Goal: Check status: Check status

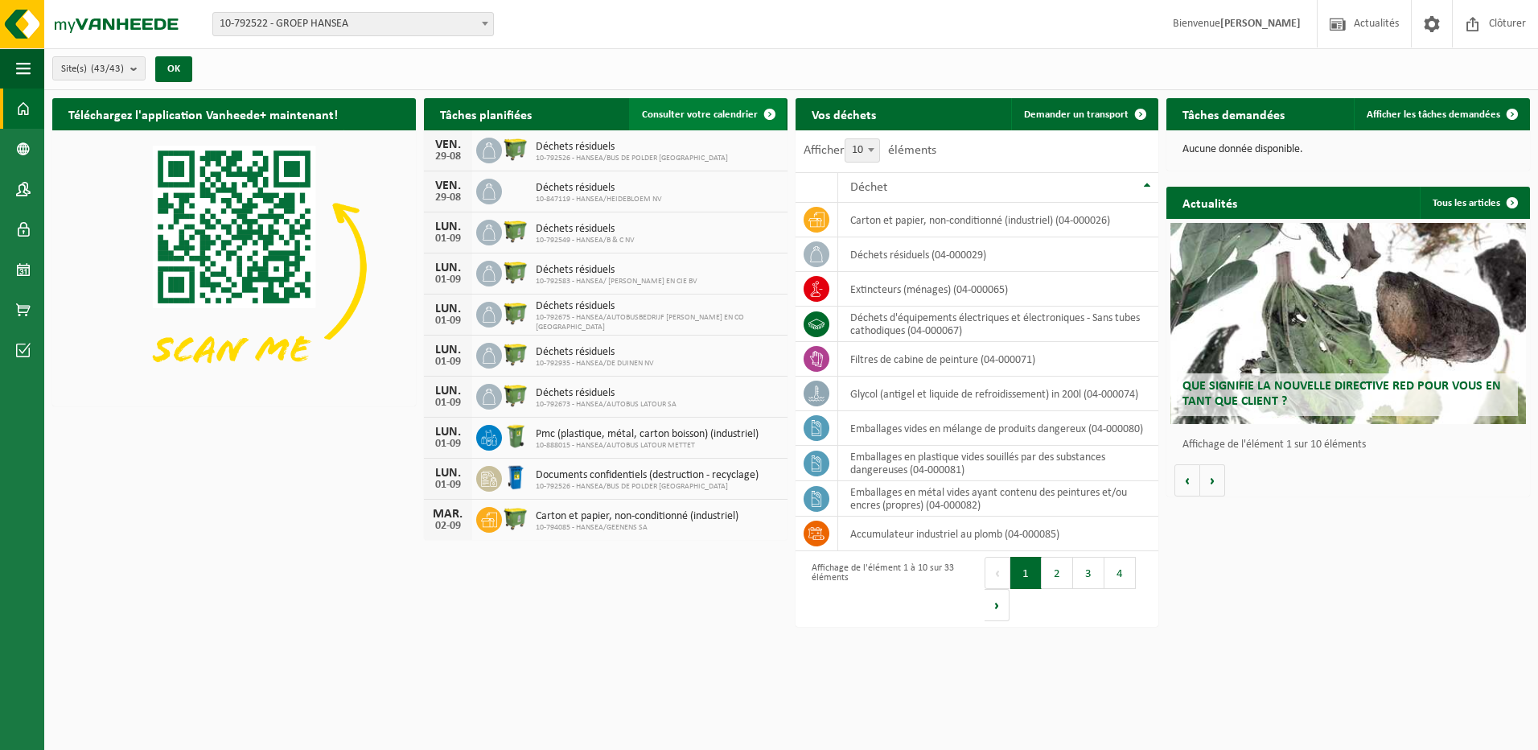
click at [713, 115] on span "Consulter votre calendrier" at bounding box center [700, 114] width 116 height 10
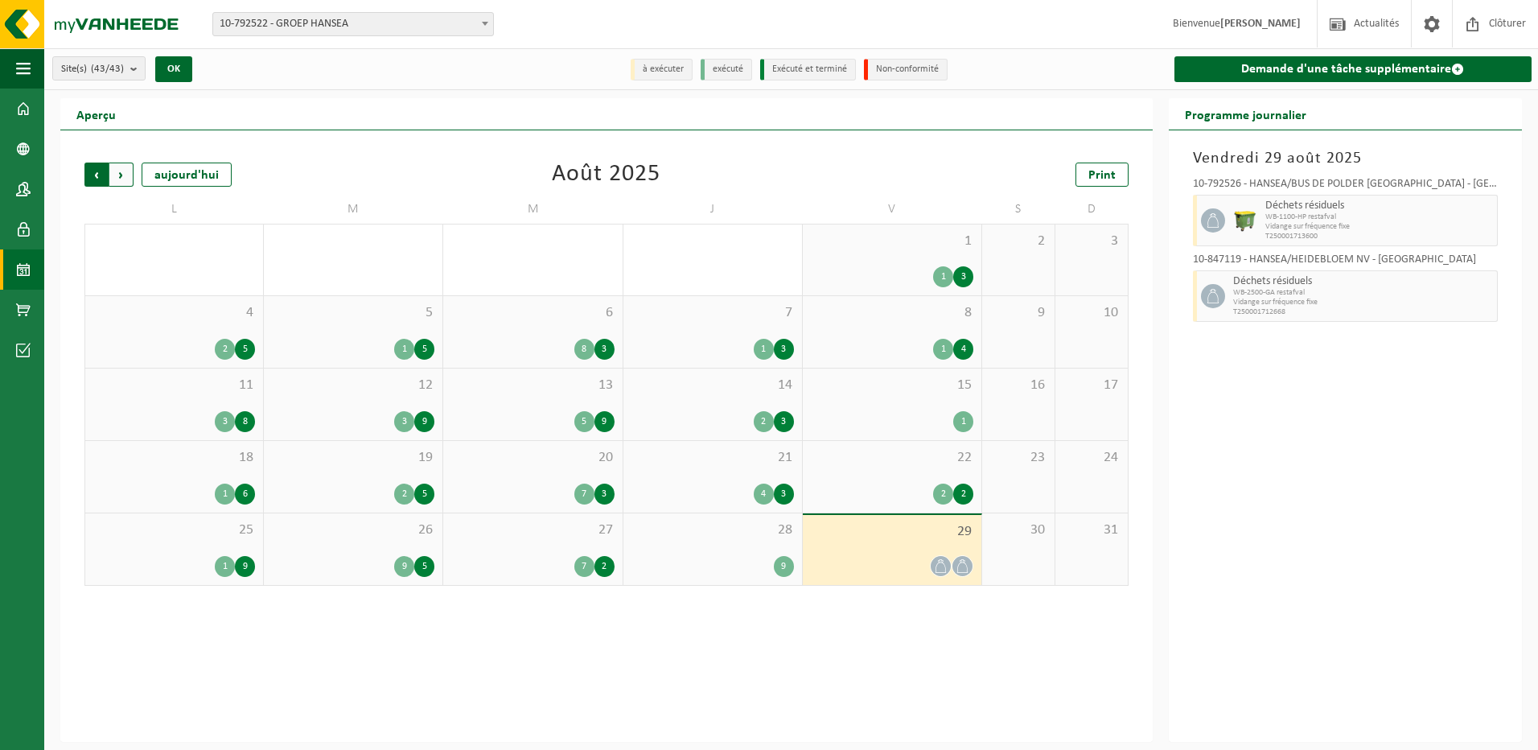
click at [125, 176] on span "Suivant" at bounding box center [121, 174] width 24 height 24
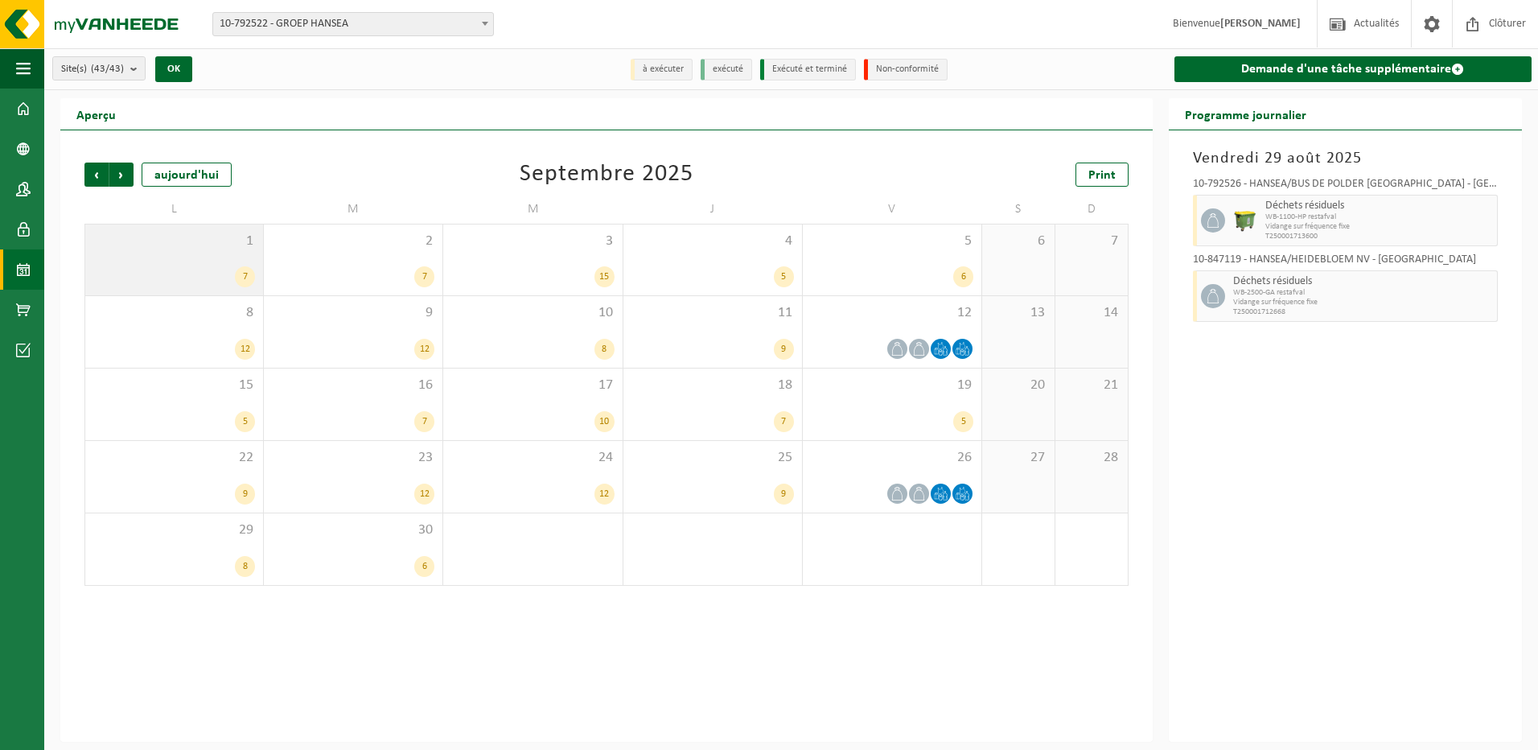
click at [164, 255] on div "1 7" at bounding box center [174, 259] width 178 height 71
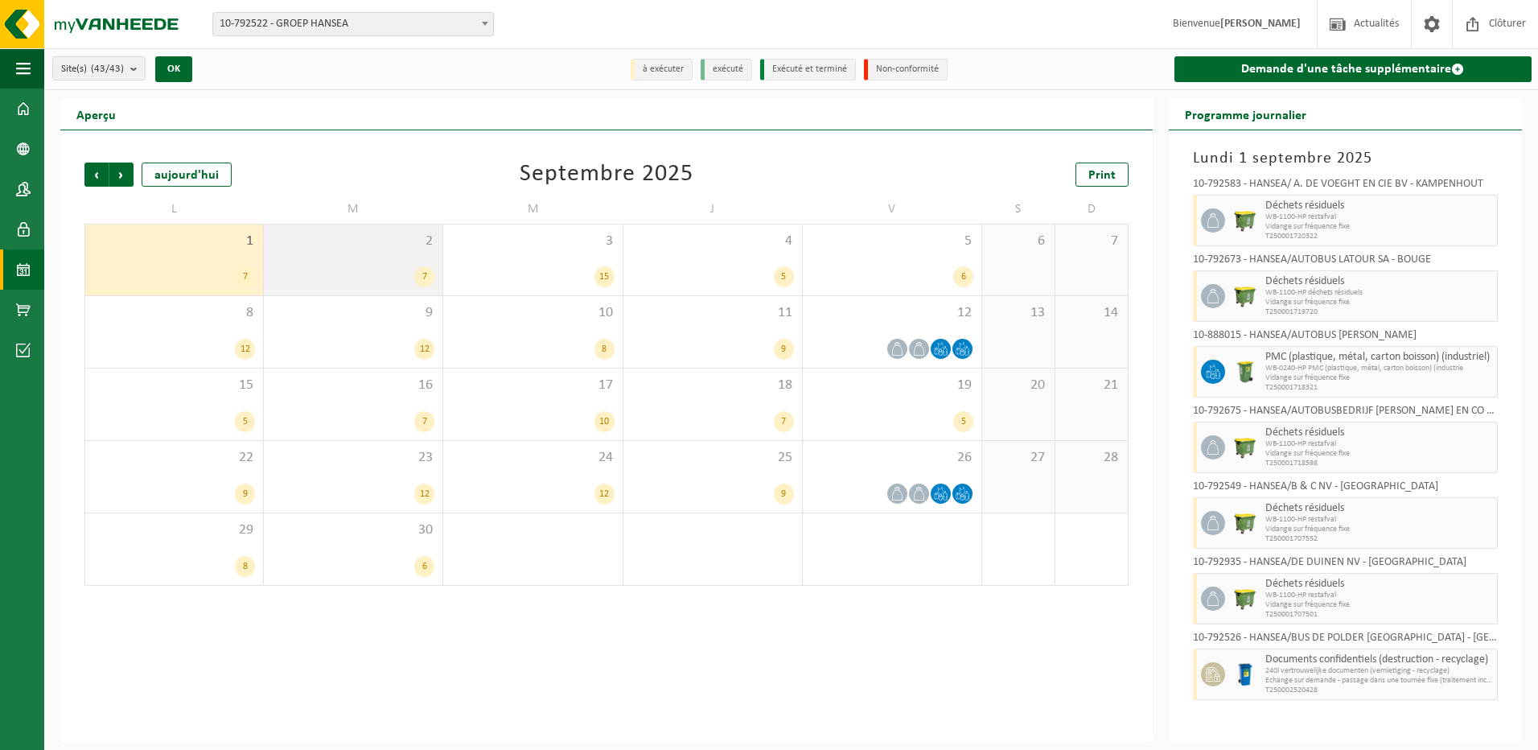
click at [299, 260] on div "2 7" at bounding box center [353, 259] width 179 height 71
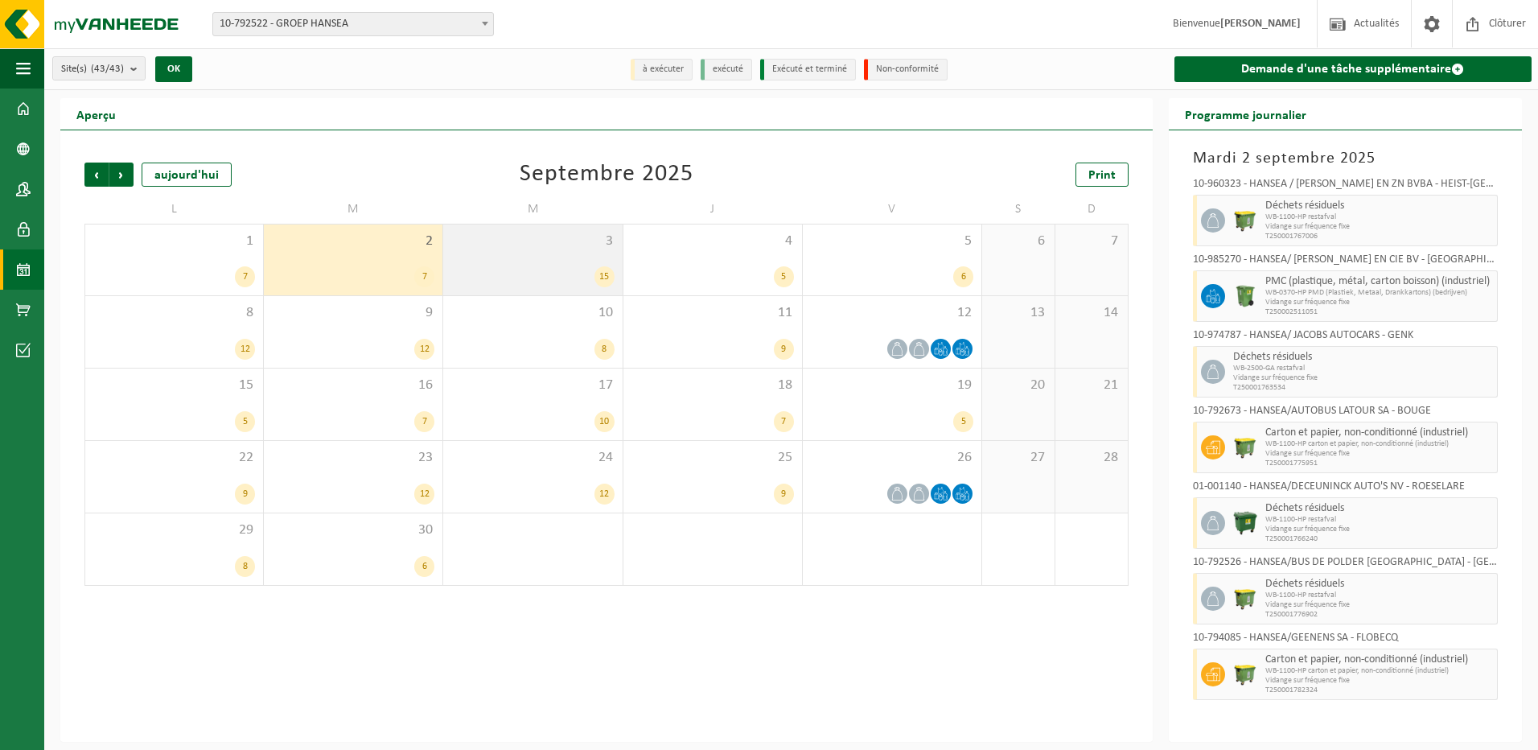
click at [497, 268] on div "15" at bounding box center [532, 276] width 162 height 21
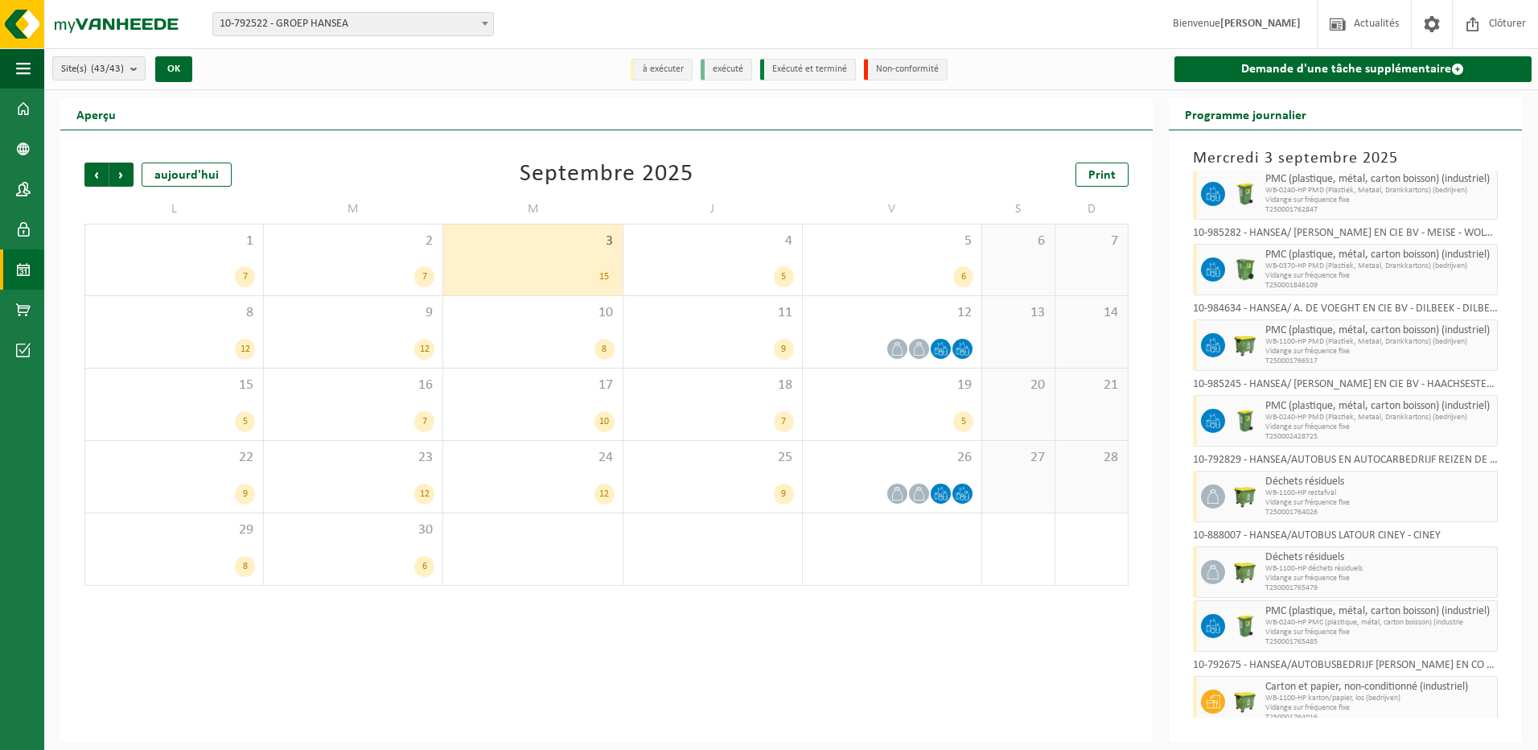
scroll to position [161, 0]
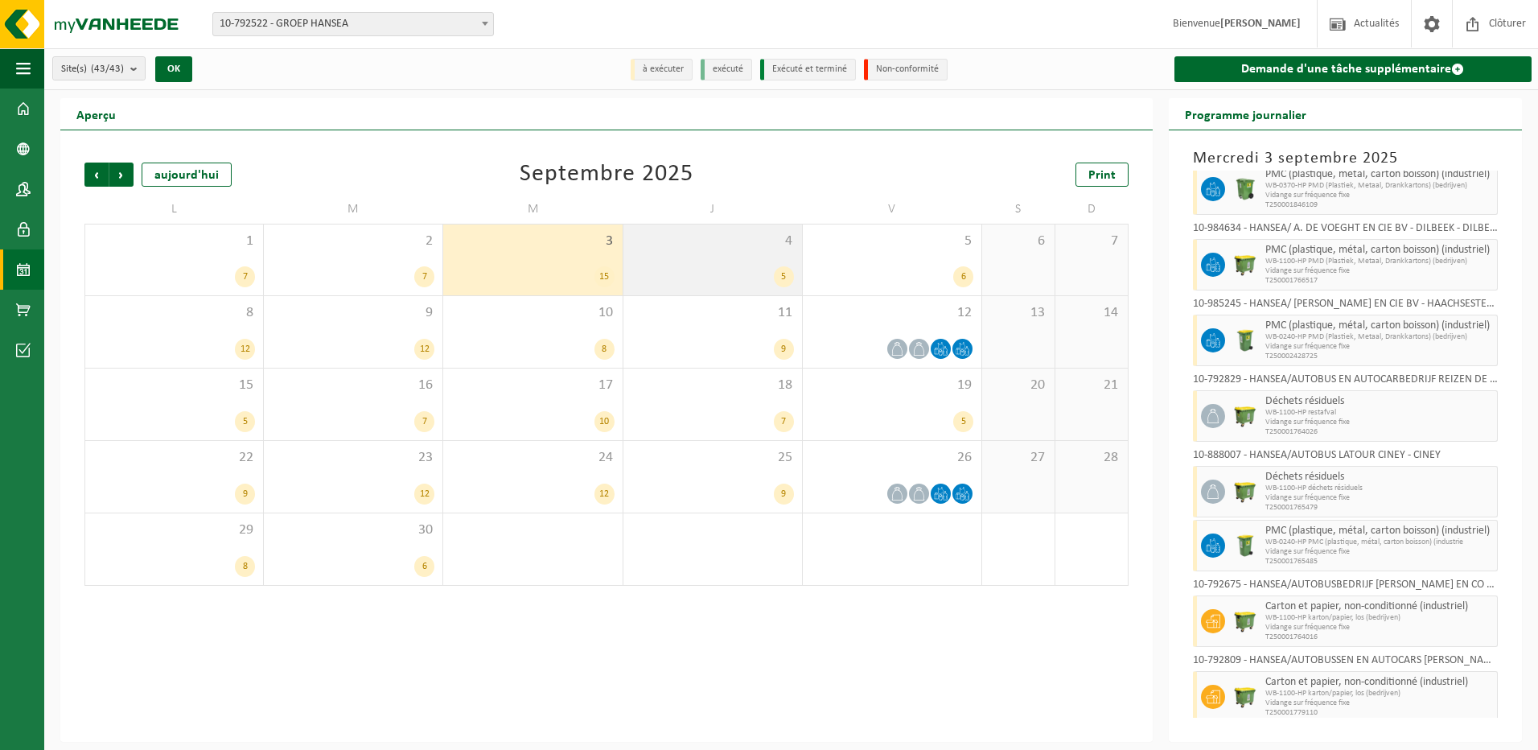
click at [741, 243] on span "4" at bounding box center [712, 241] width 162 height 18
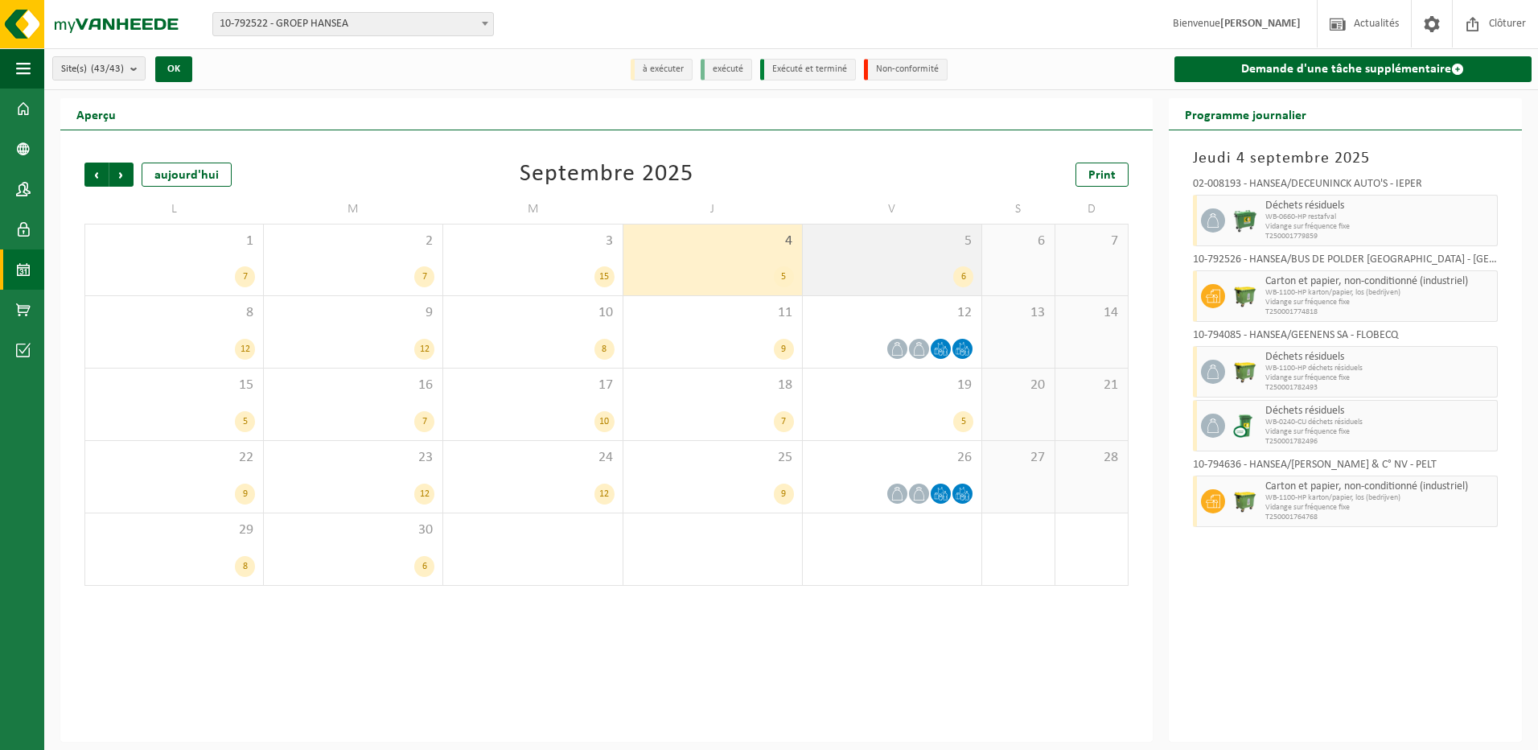
click at [837, 255] on div "5 6" at bounding box center [892, 259] width 179 height 71
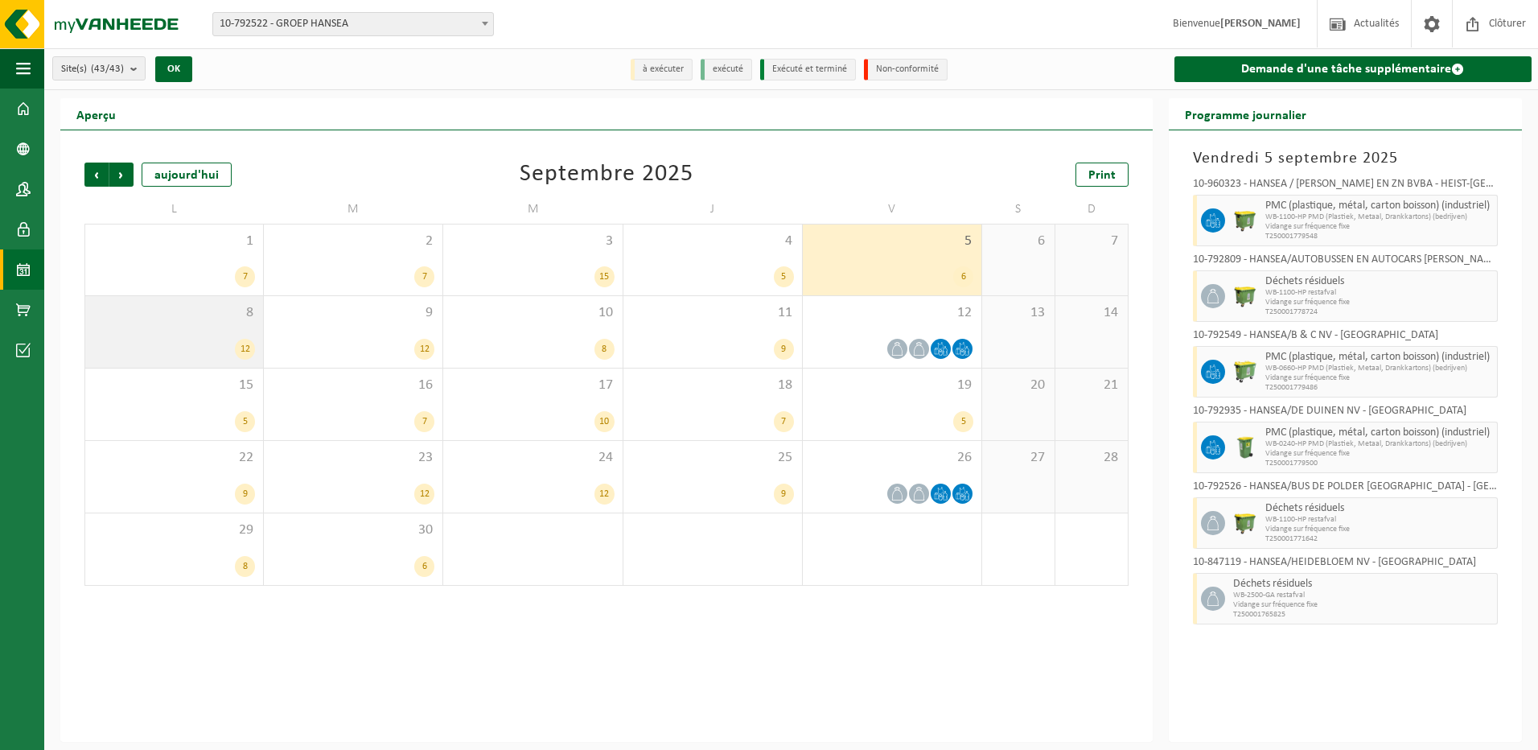
click at [207, 327] on div "8 12" at bounding box center [174, 332] width 178 height 72
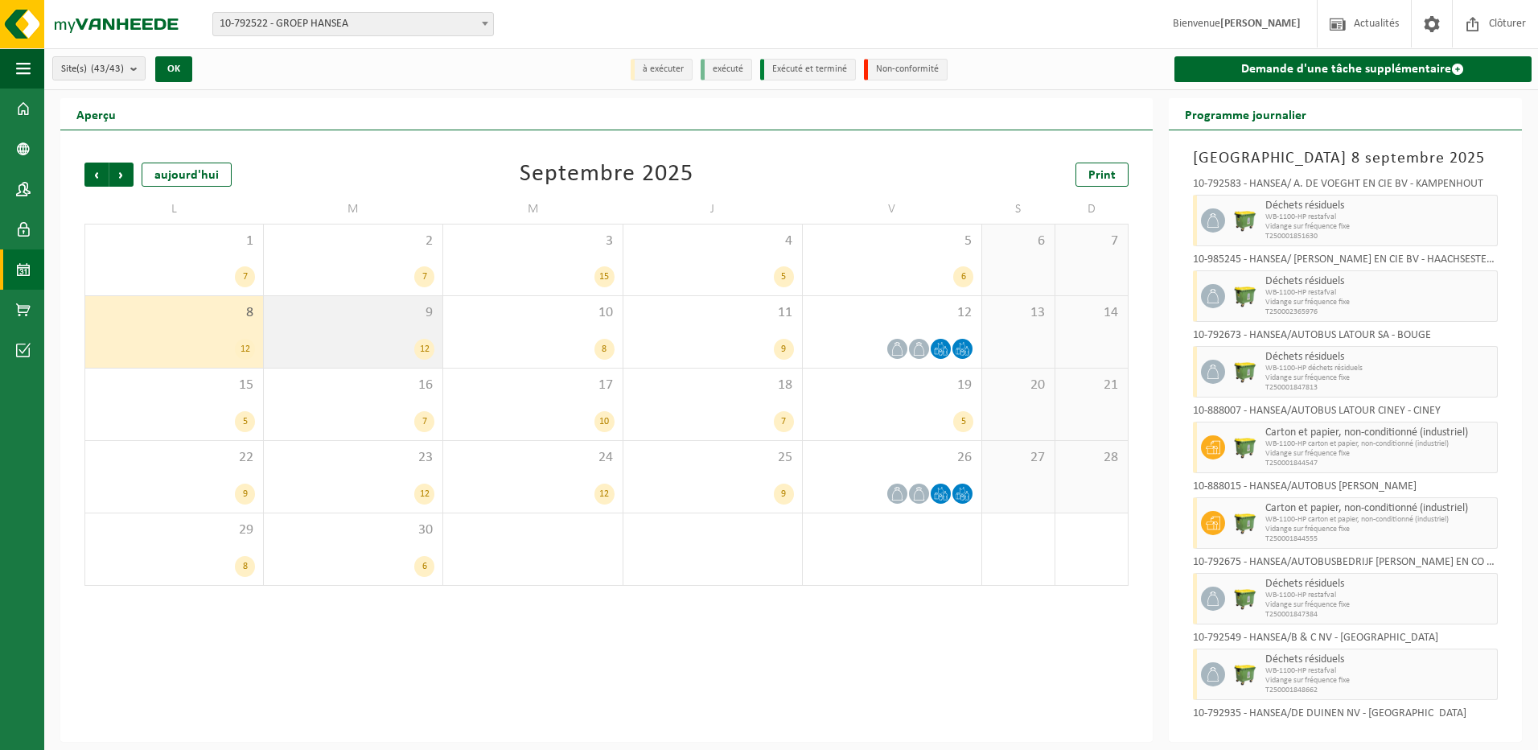
click at [330, 332] on div "9 12" at bounding box center [353, 332] width 179 height 72
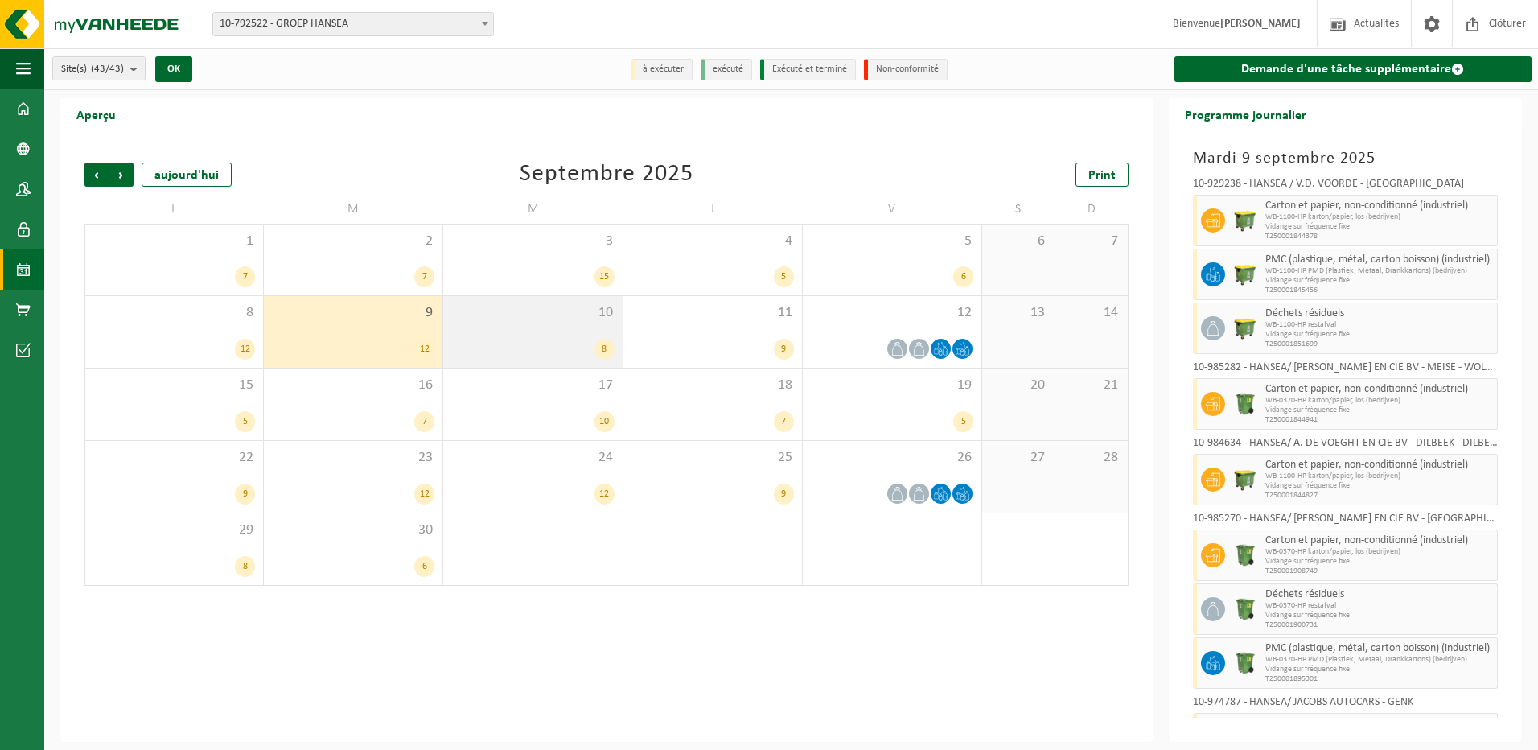
click at [544, 339] on div "8" at bounding box center [532, 349] width 162 height 21
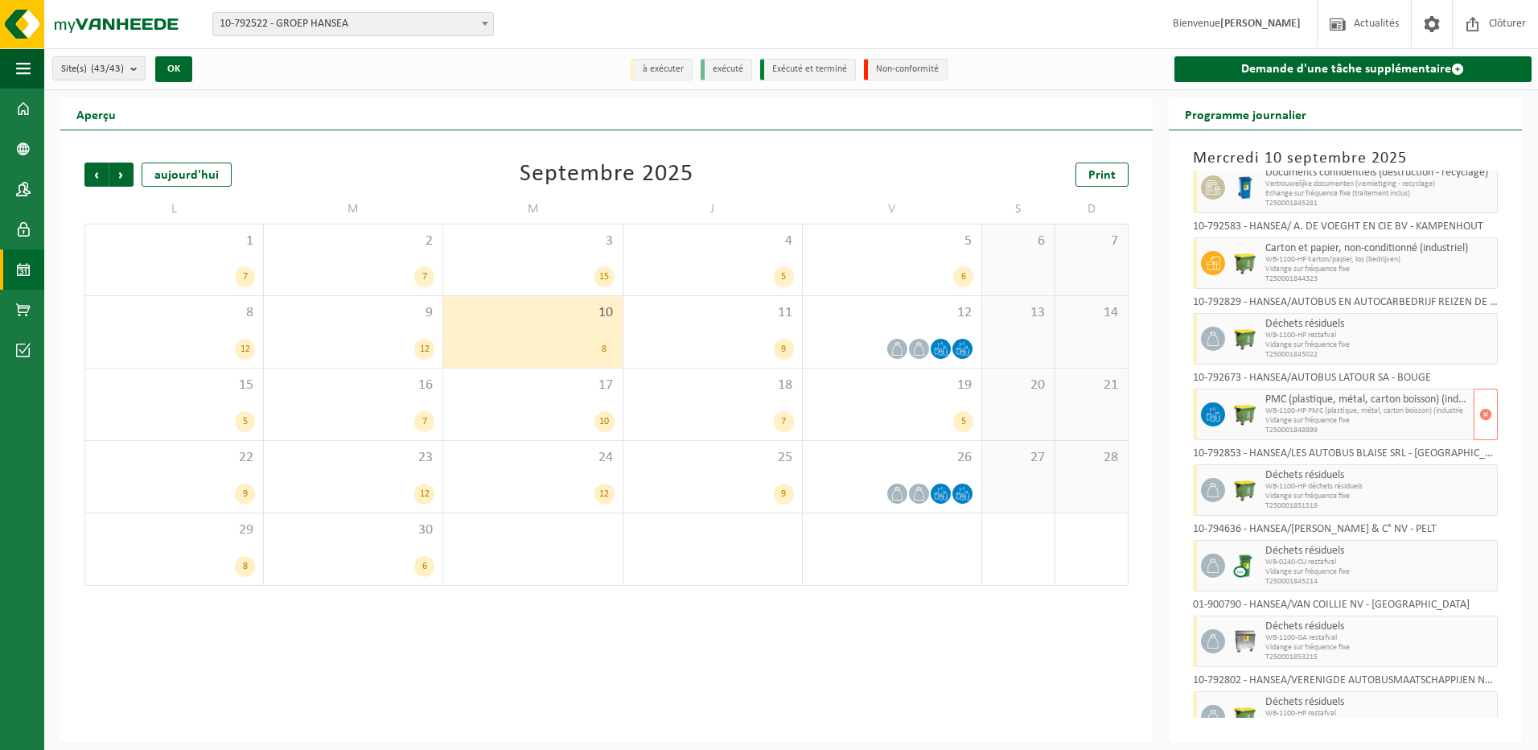
scroll to position [60, 0]
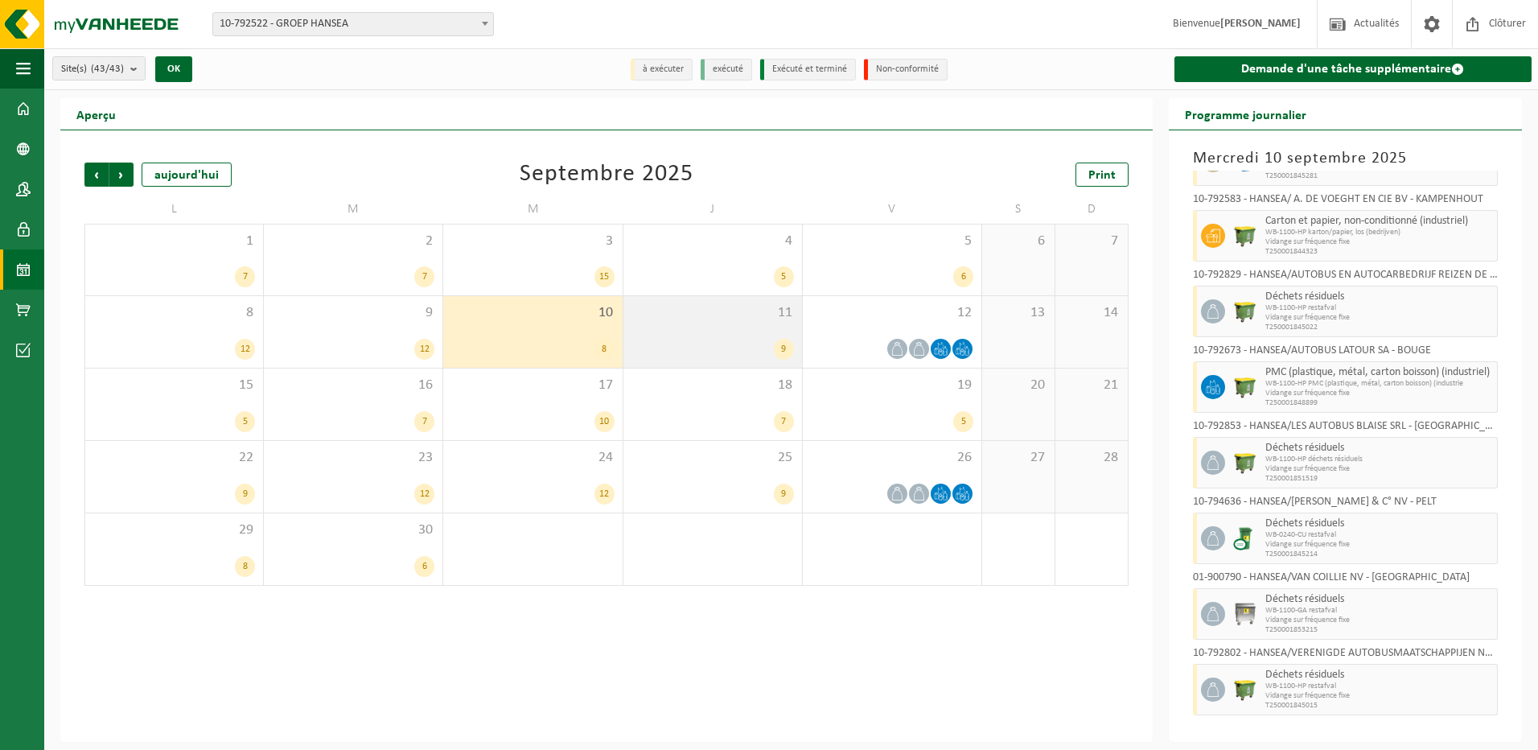
click at [709, 323] on div "11 9" at bounding box center [712, 332] width 179 height 72
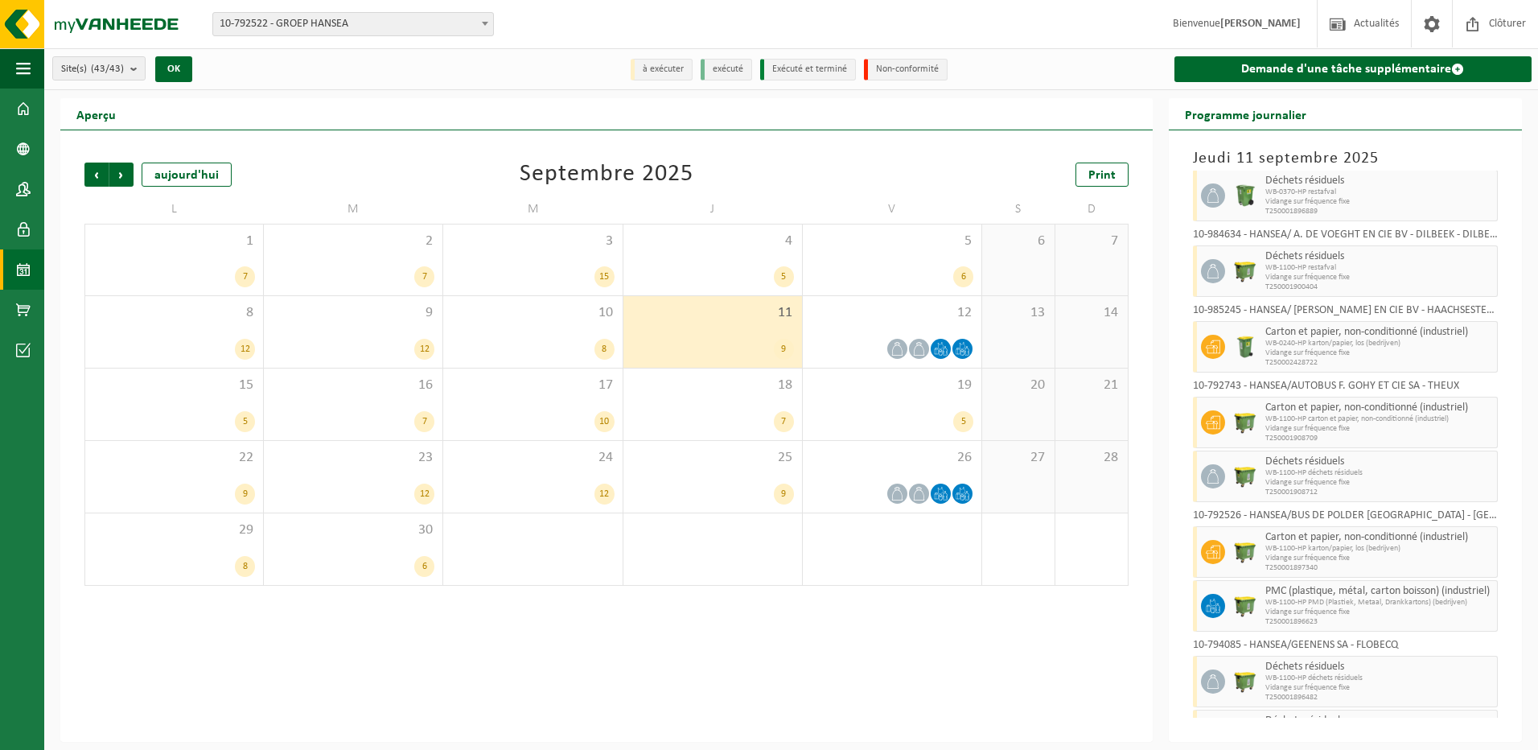
scroll to position [0, 0]
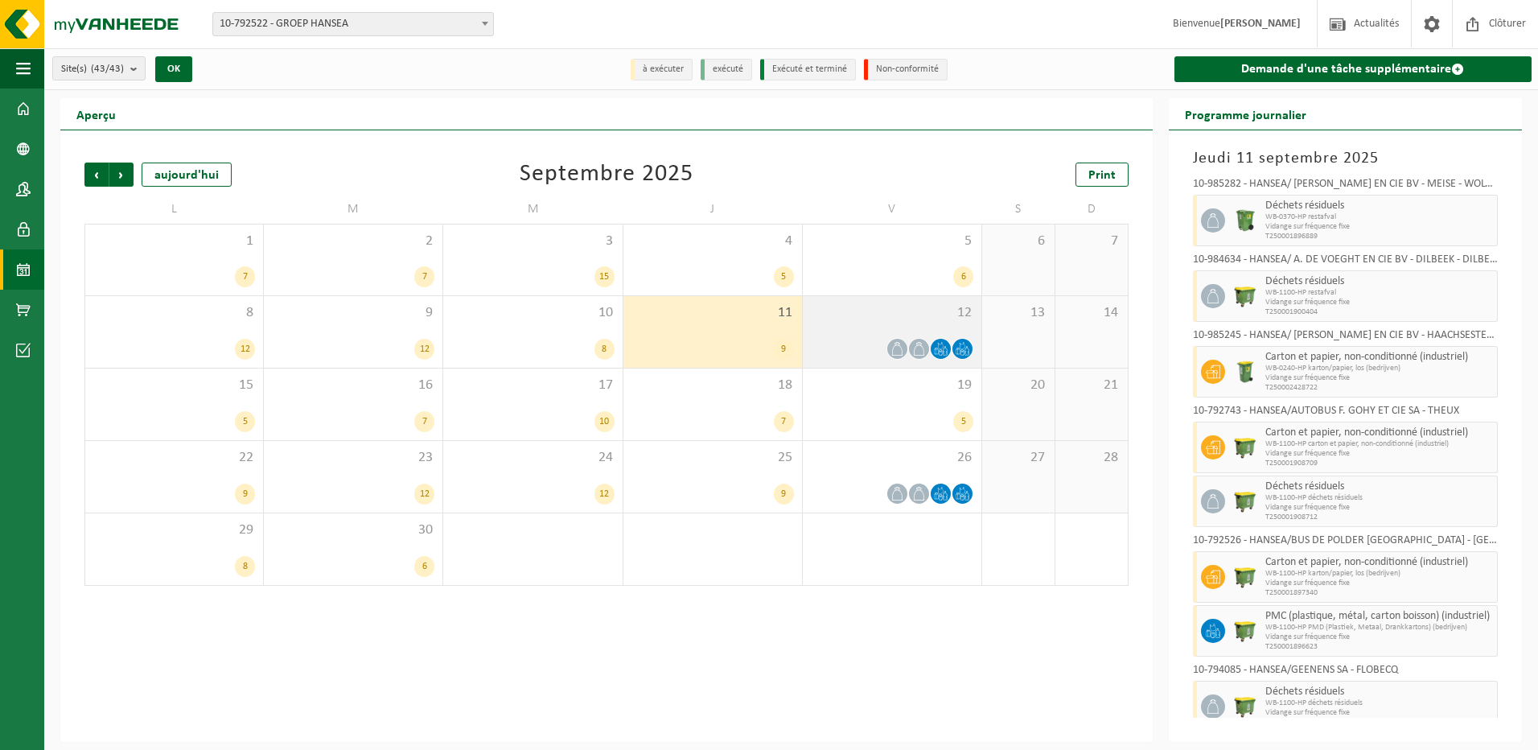
click at [842, 319] on span "12" at bounding box center [892, 313] width 162 height 18
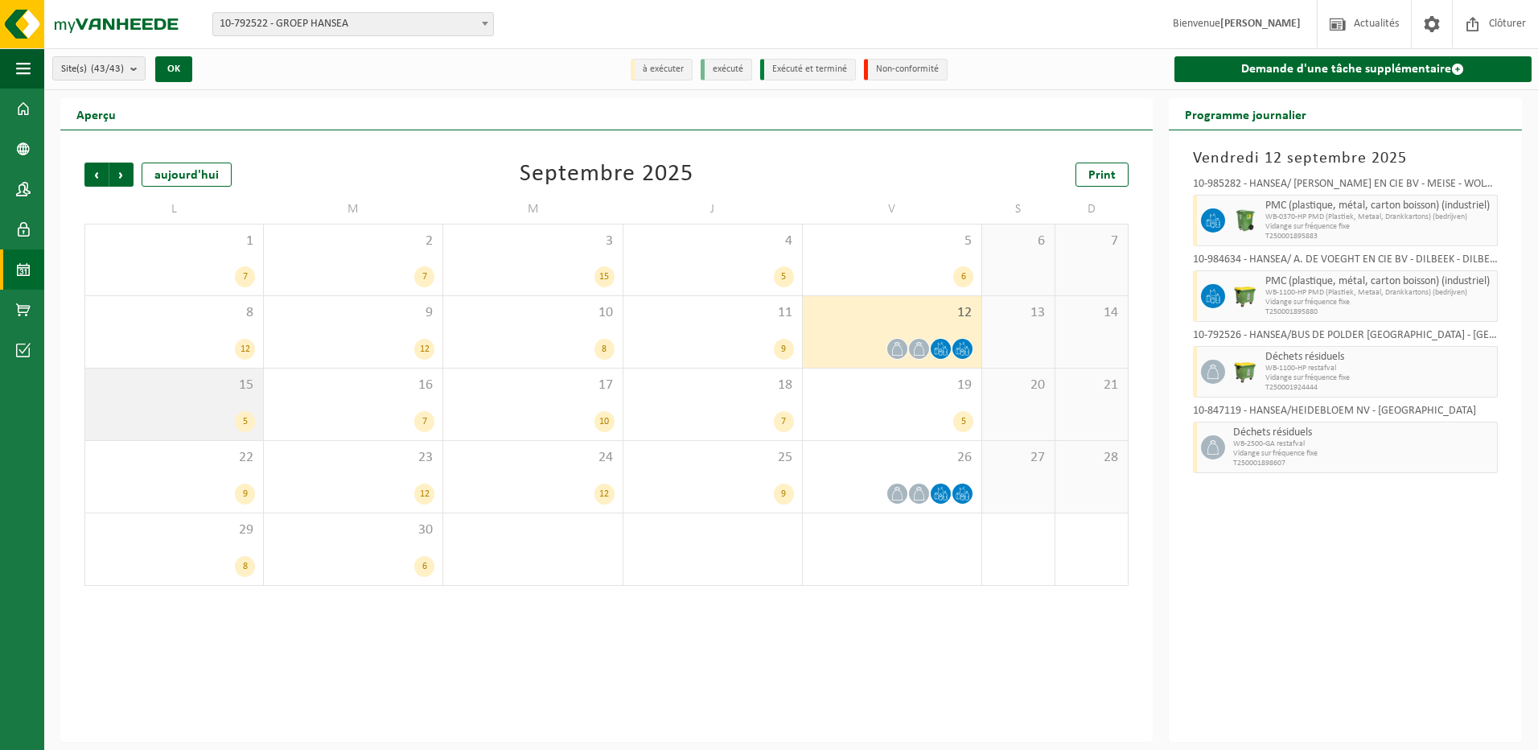
click at [183, 404] on div "15 5" at bounding box center [174, 404] width 178 height 72
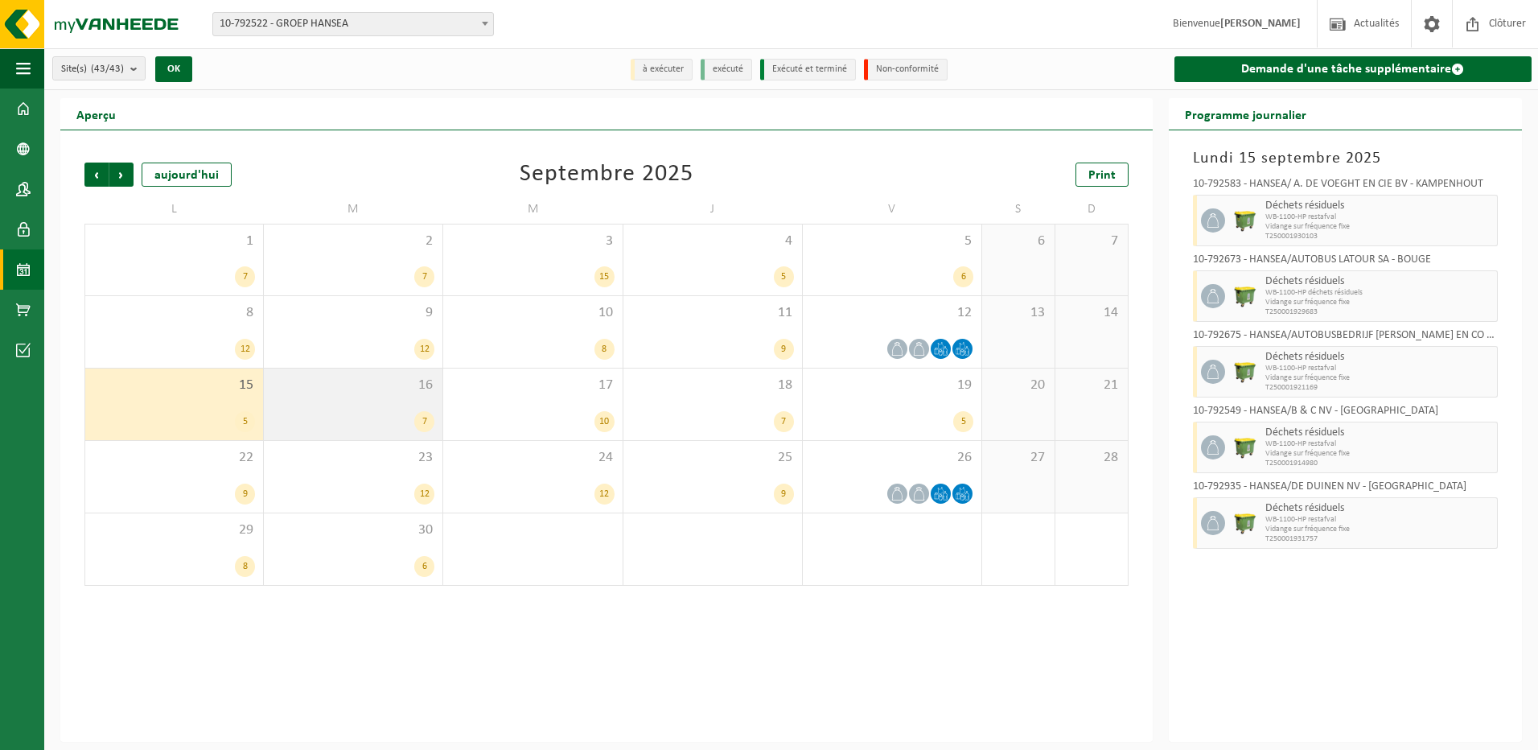
click at [358, 402] on div "16 7" at bounding box center [353, 404] width 179 height 72
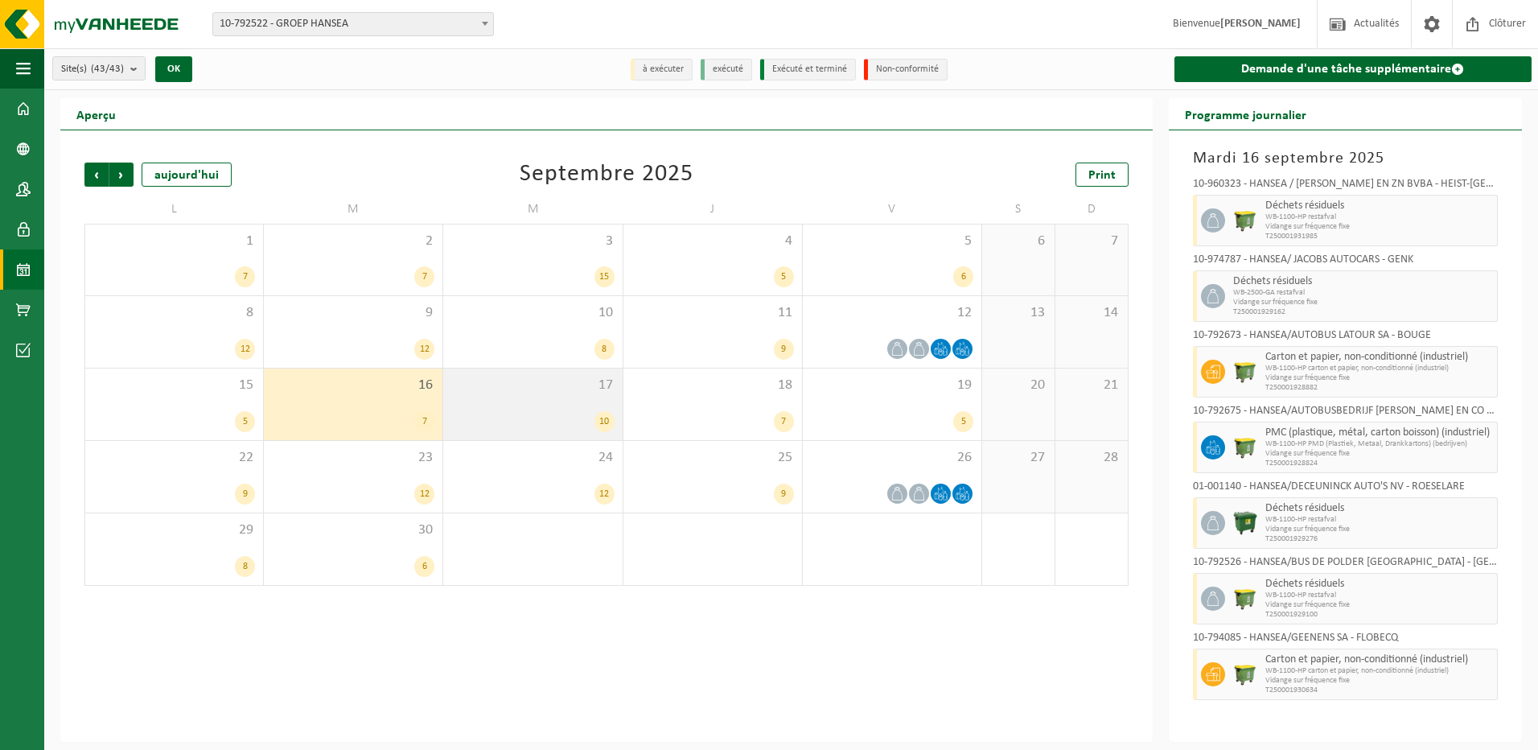
click at [553, 398] on div "17 10" at bounding box center [532, 404] width 179 height 72
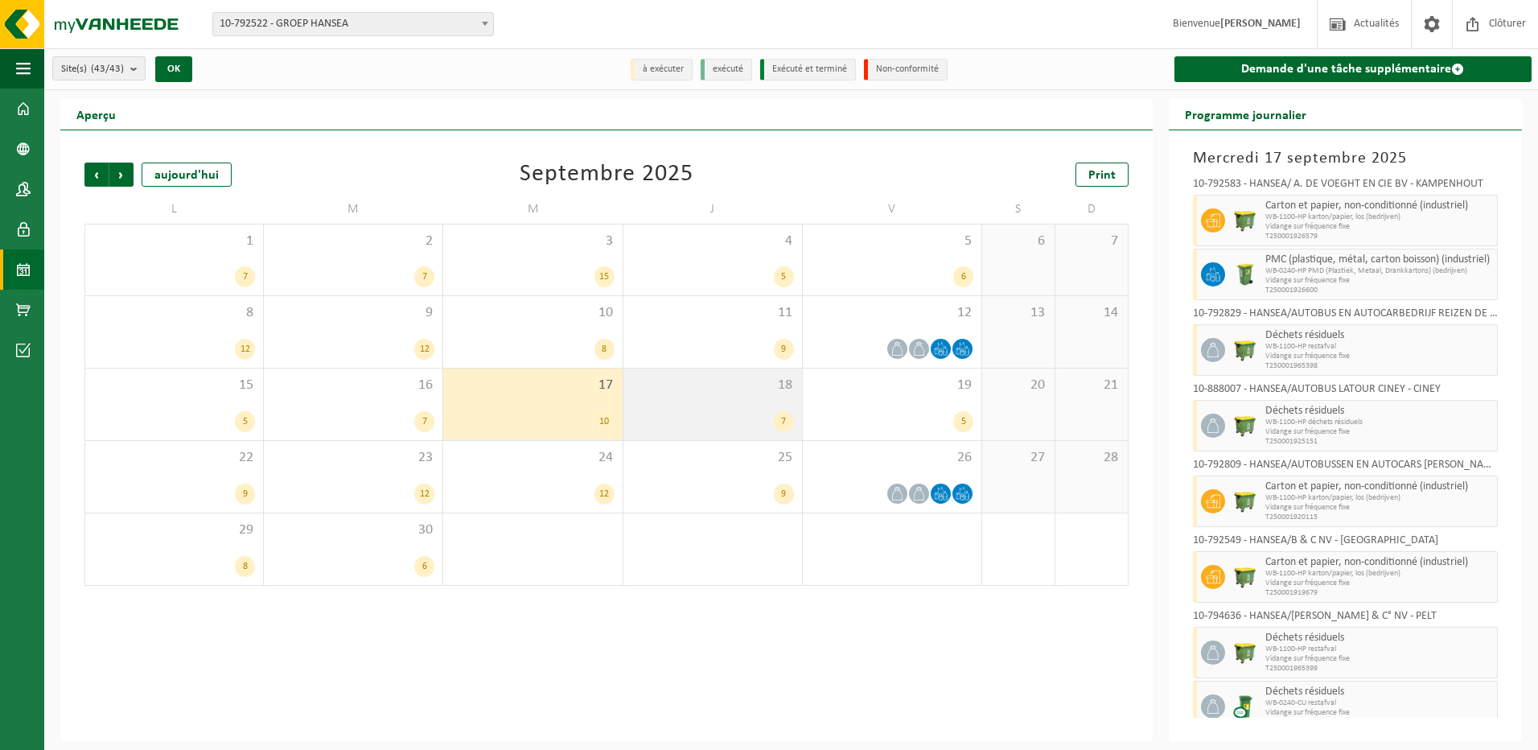
click at [693, 404] on div "18 7" at bounding box center [712, 404] width 179 height 72
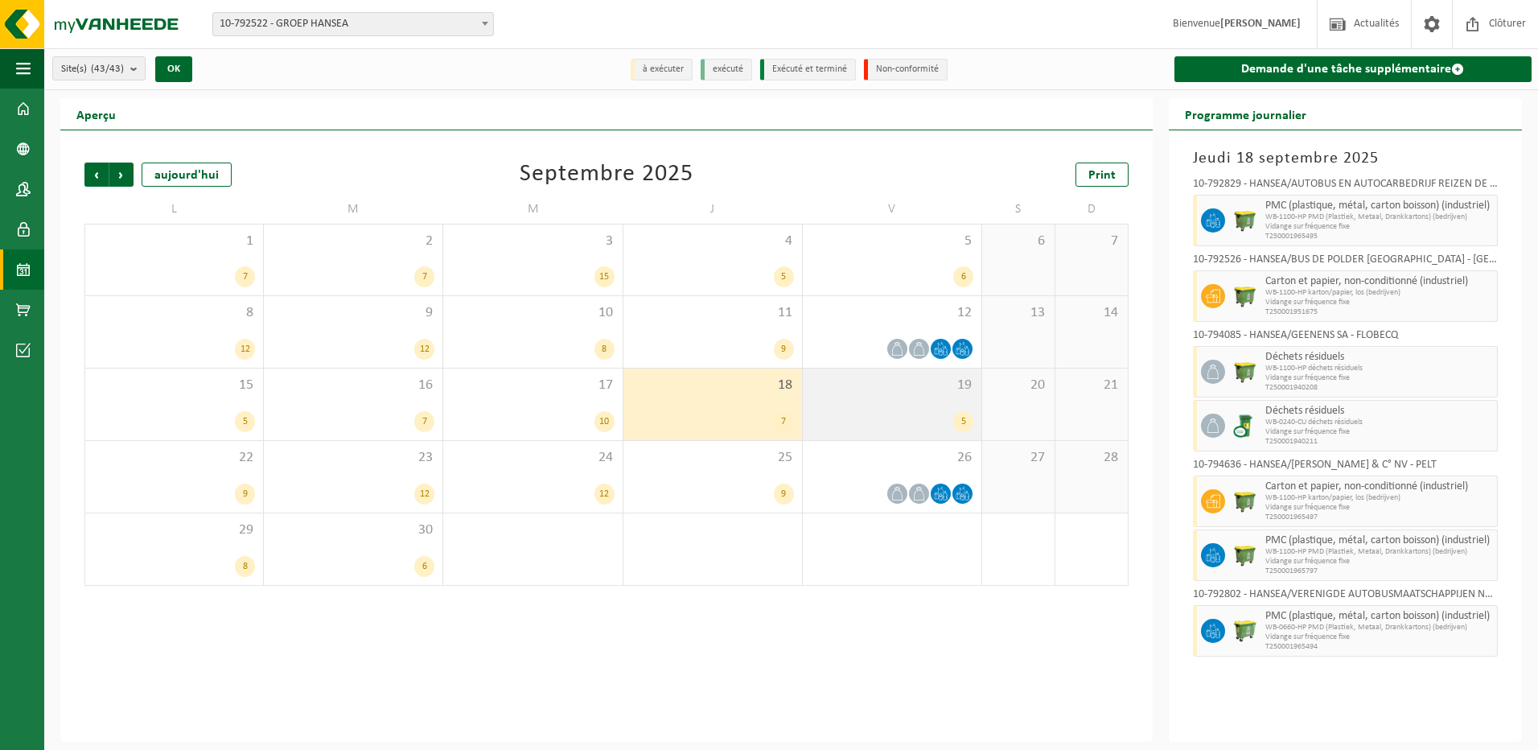
click at [857, 394] on div "19 5" at bounding box center [892, 404] width 179 height 72
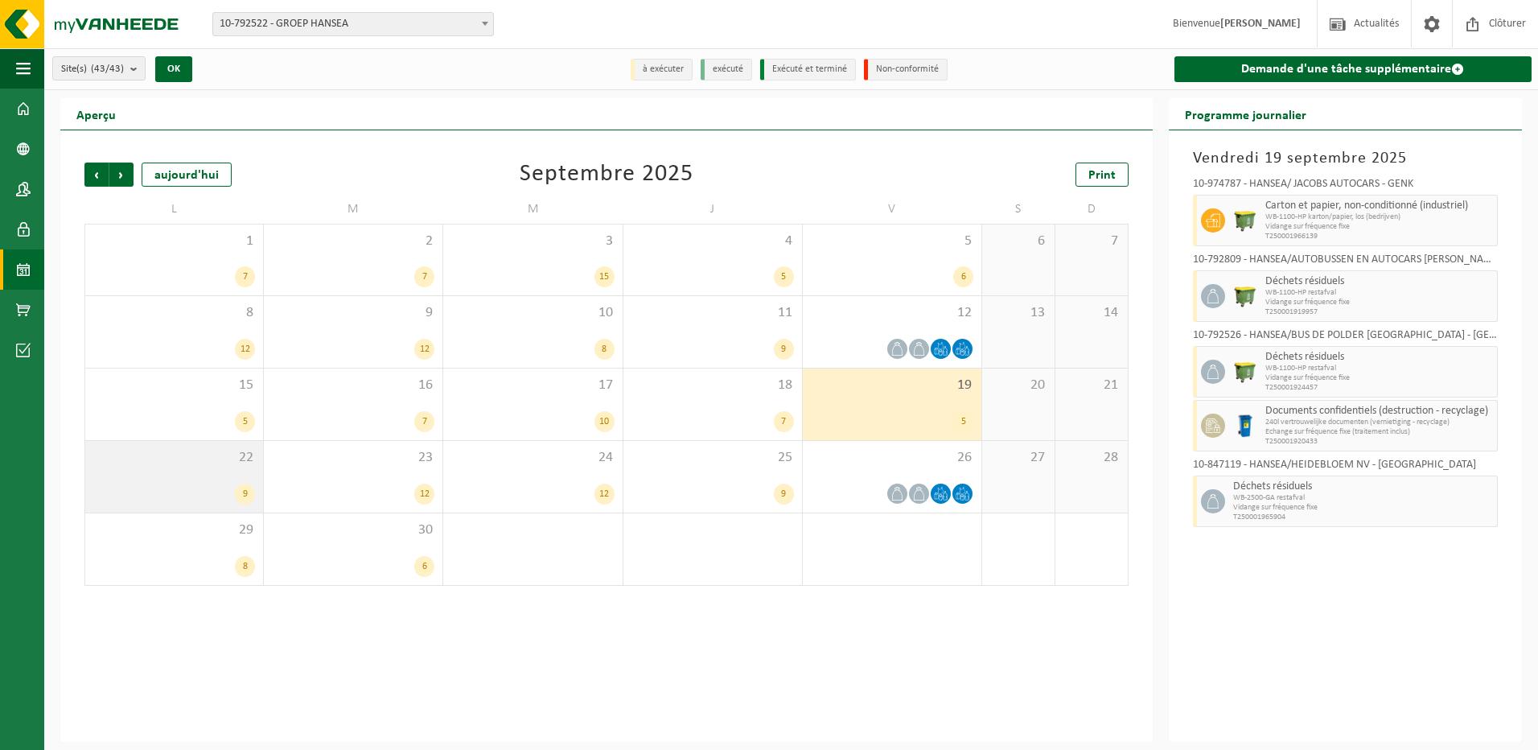
click at [204, 450] on span "22" at bounding box center [174, 458] width 162 height 18
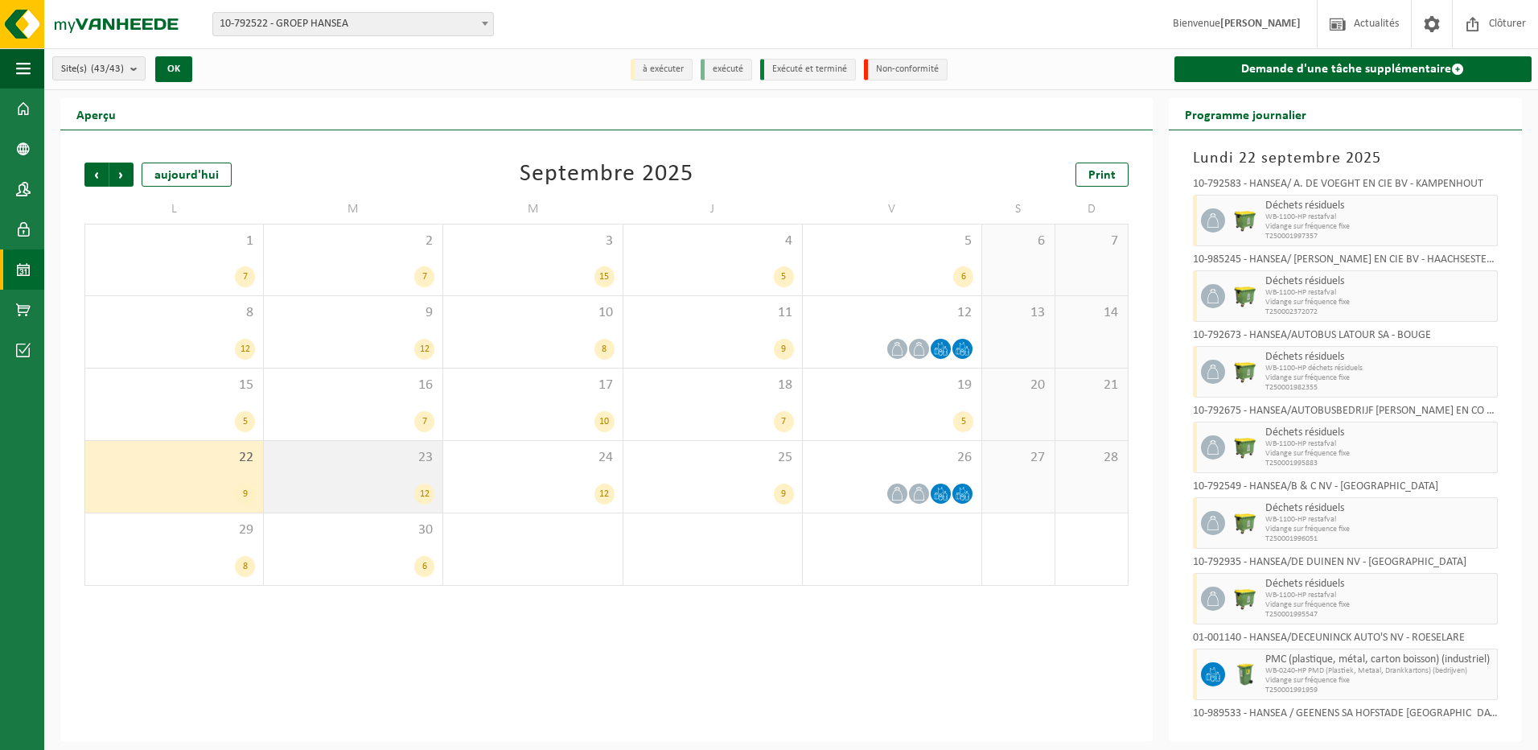
click at [354, 468] on div "23 12" at bounding box center [353, 477] width 179 height 72
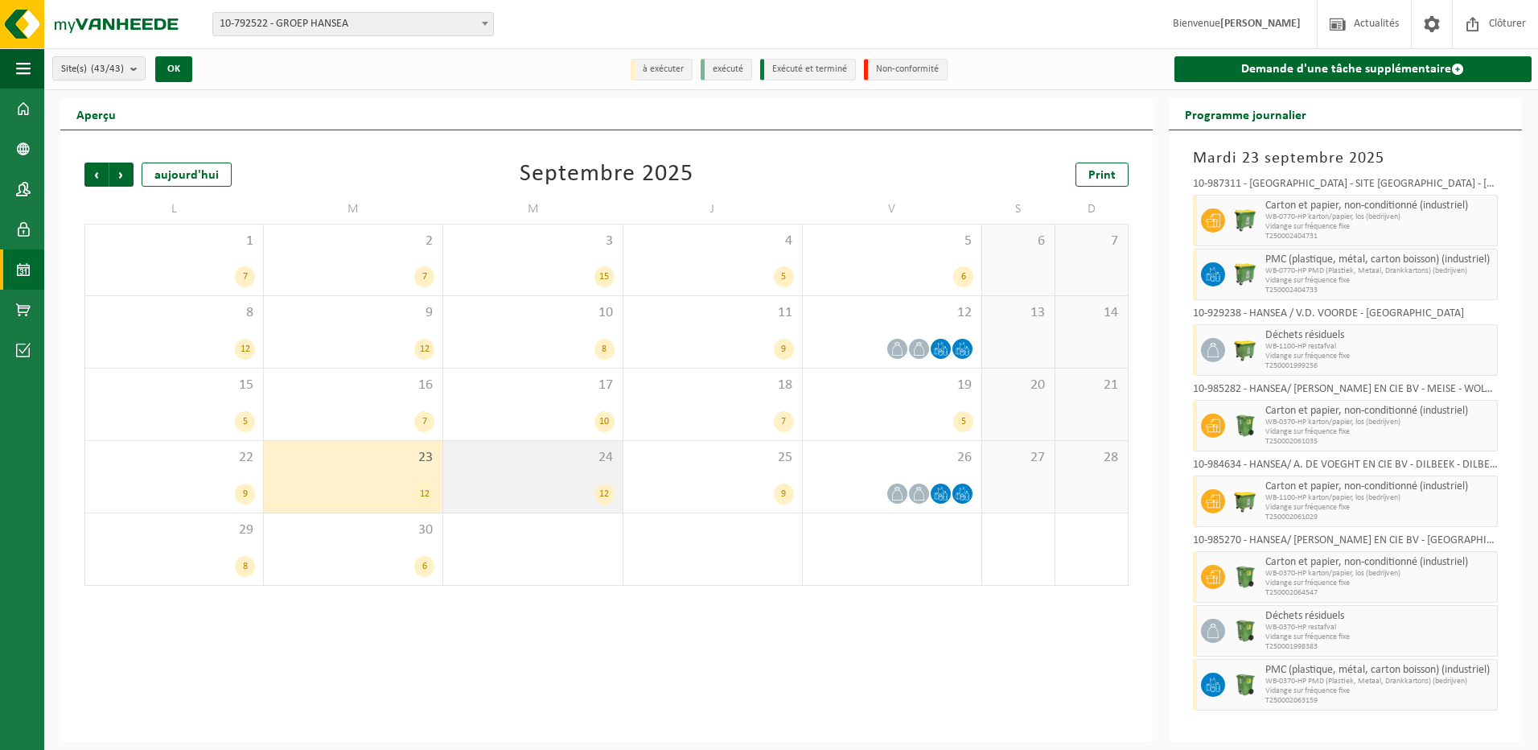
click at [519, 469] on div "24 12" at bounding box center [532, 477] width 179 height 72
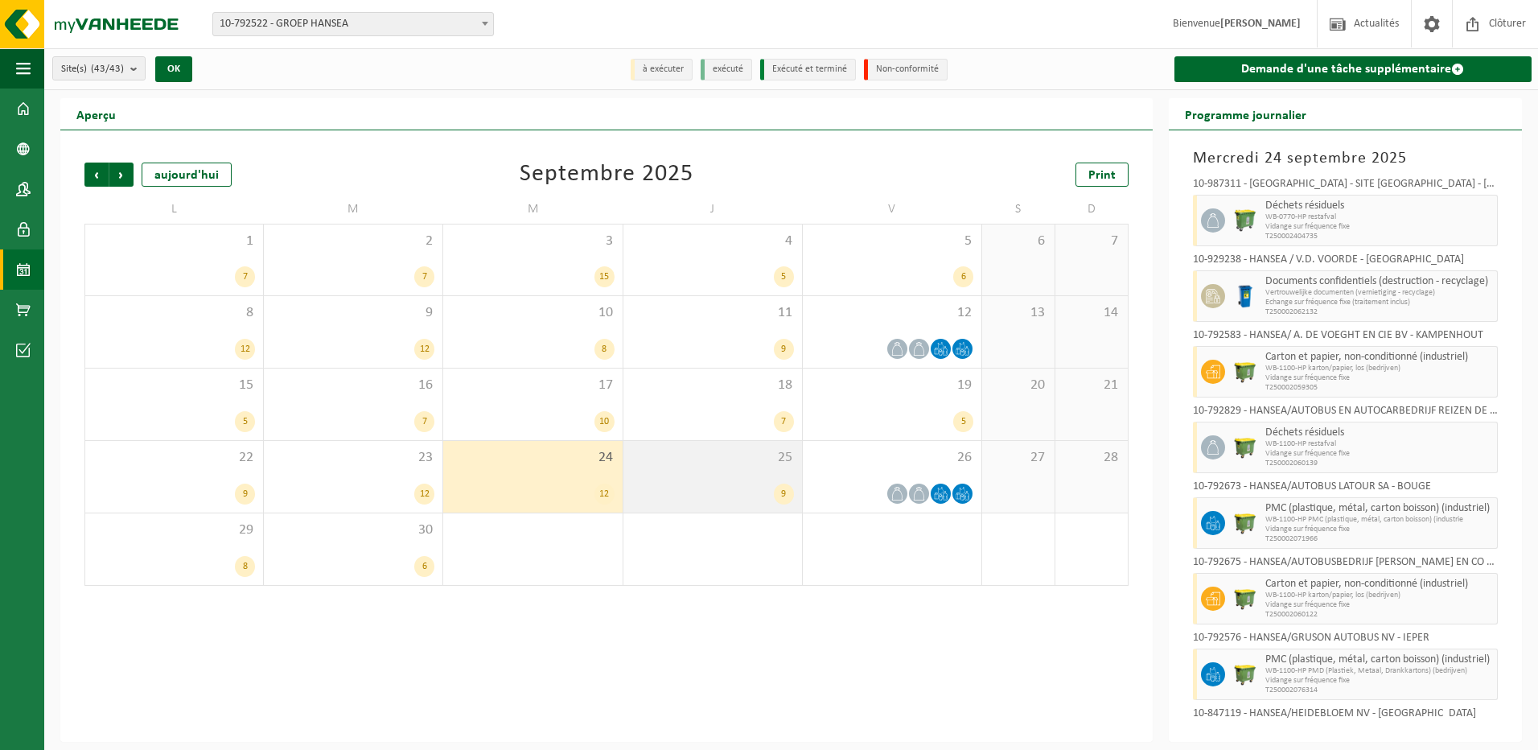
click at [733, 471] on div "25 9" at bounding box center [712, 477] width 179 height 72
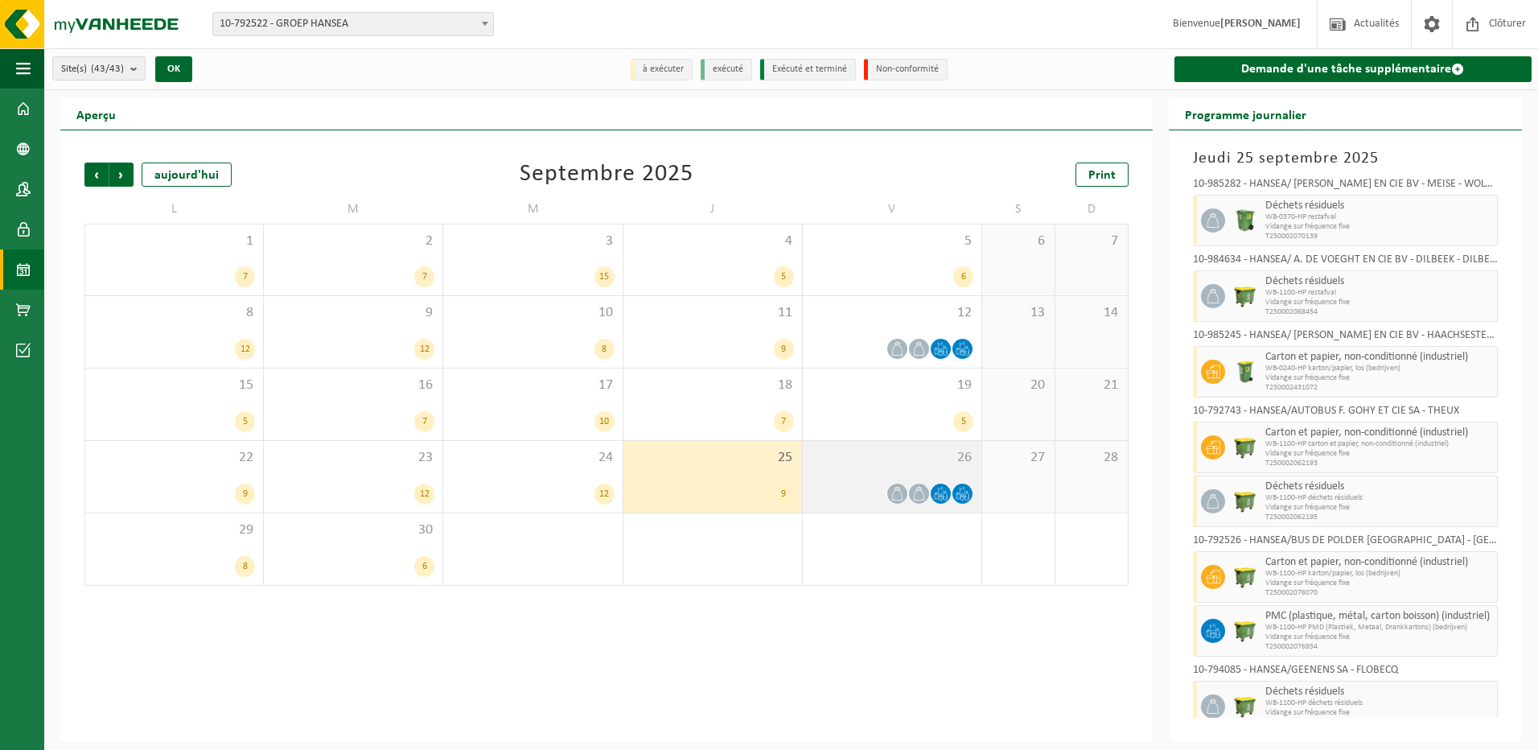
click at [839, 467] on div "26" at bounding box center [892, 477] width 179 height 72
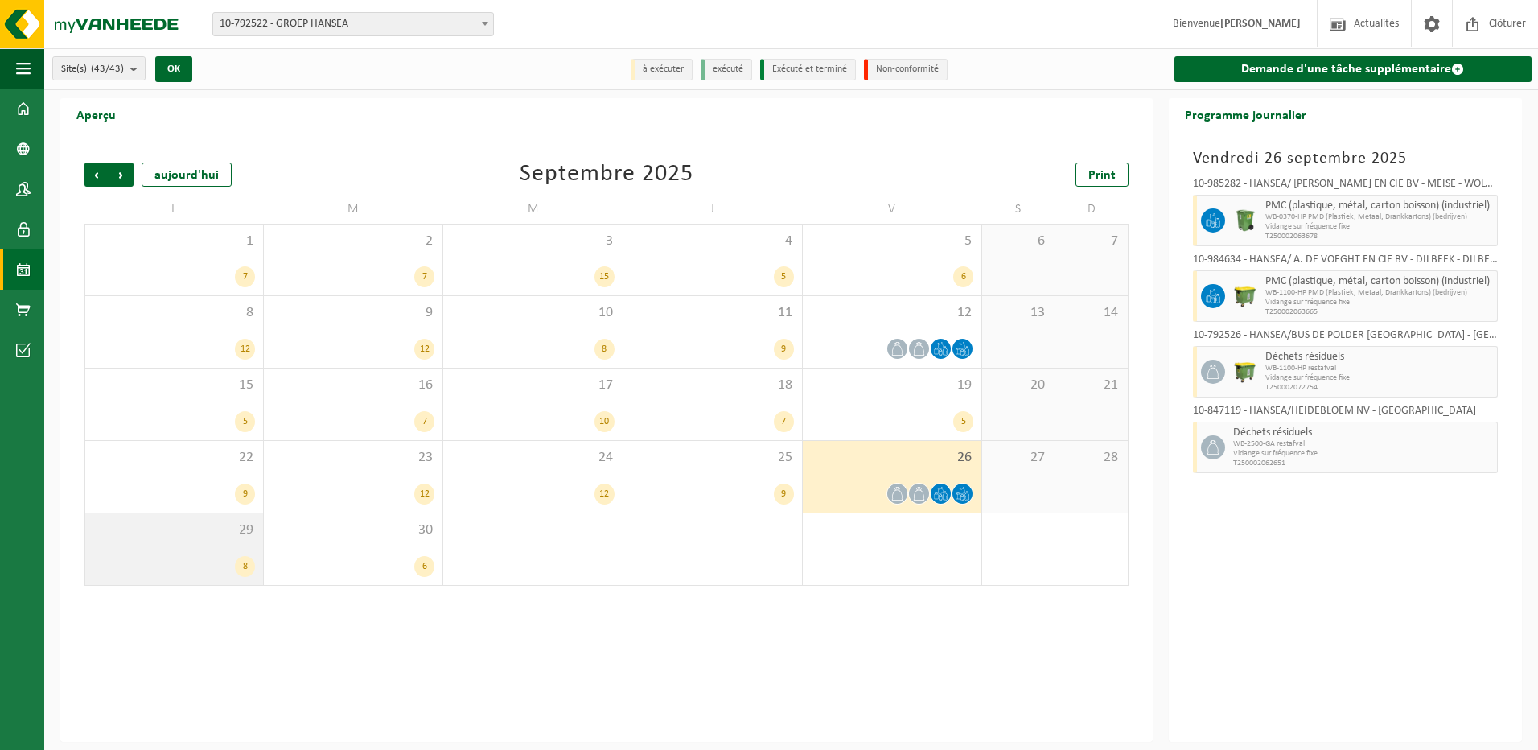
click at [187, 545] on div "29 8" at bounding box center [174, 549] width 178 height 72
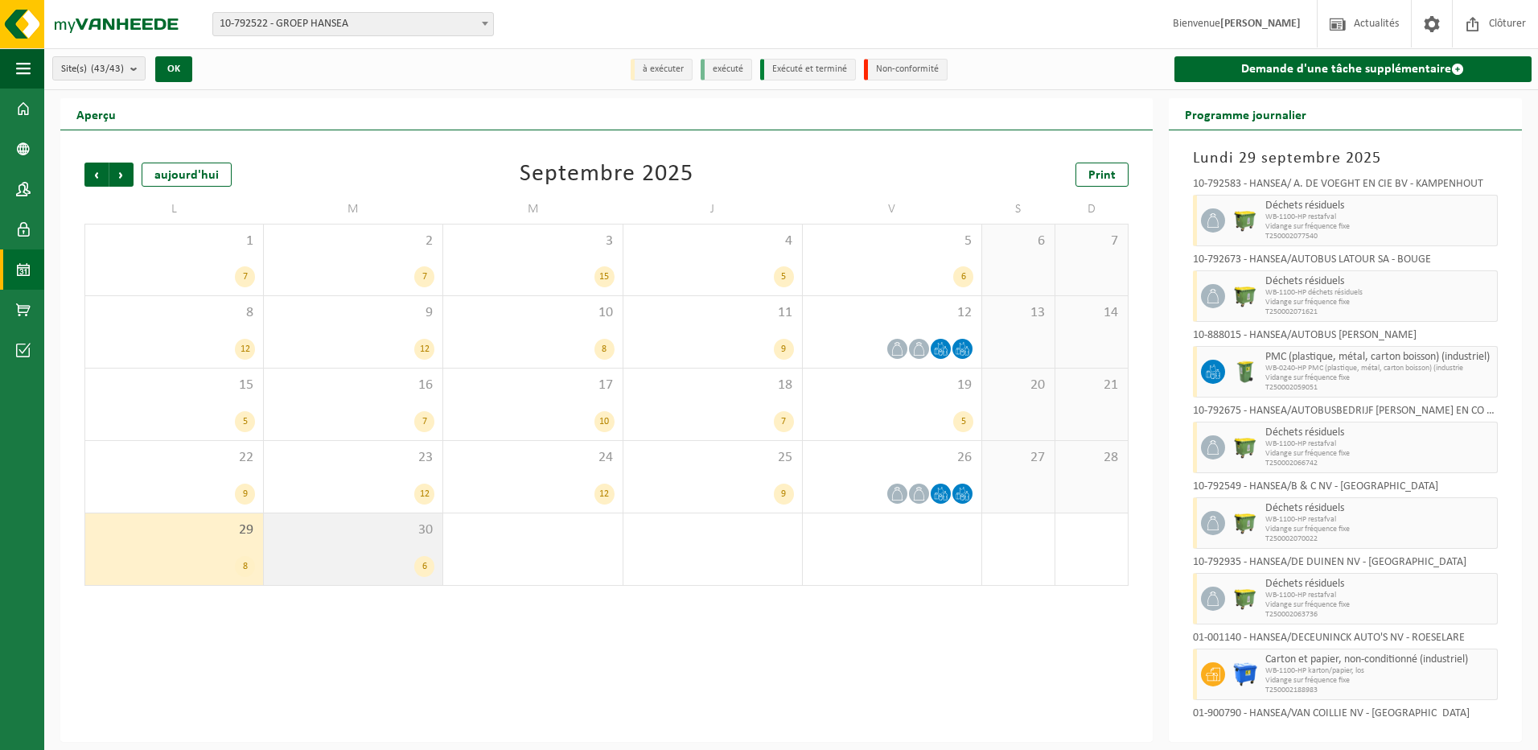
click at [356, 530] on span "30" at bounding box center [353, 530] width 162 height 18
